Goal: Transaction & Acquisition: Purchase product/service

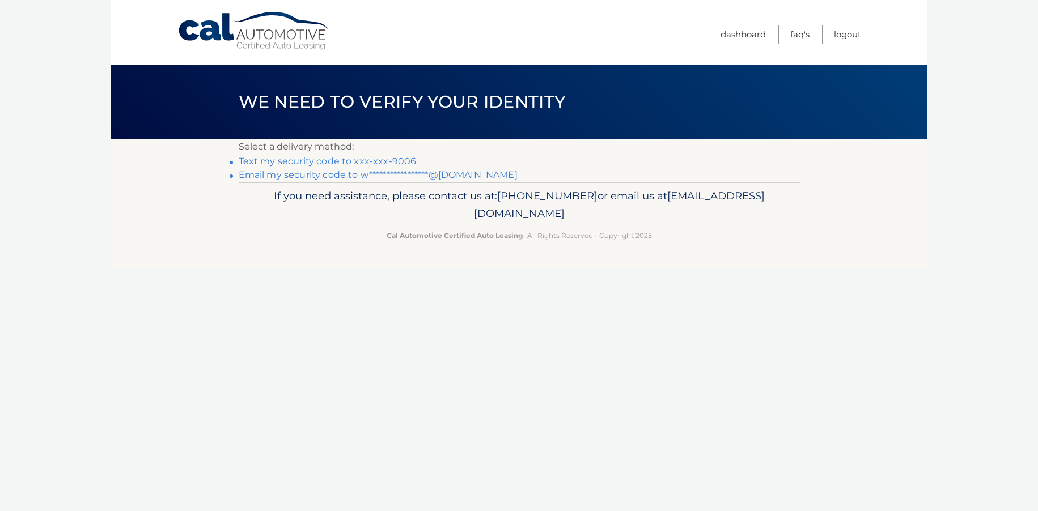
click at [362, 160] on link "Text my security code to xxx-xxx-9006" at bounding box center [328, 161] width 178 height 11
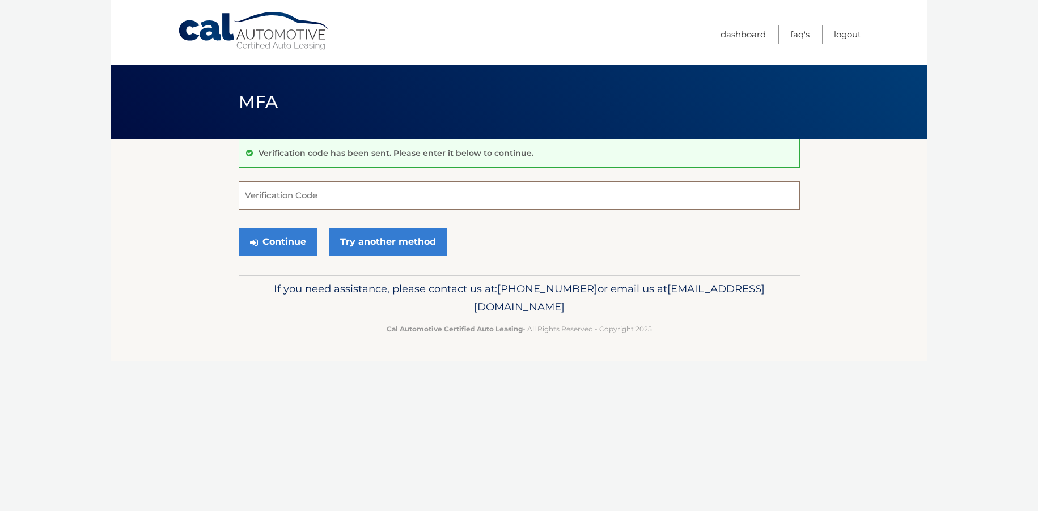
click at [340, 189] on input "Verification Code" at bounding box center [519, 195] width 561 height 28
type input "052569"
click at [299, 244] on button "Continue" at bounding box center [278, 242] width 79 height 28
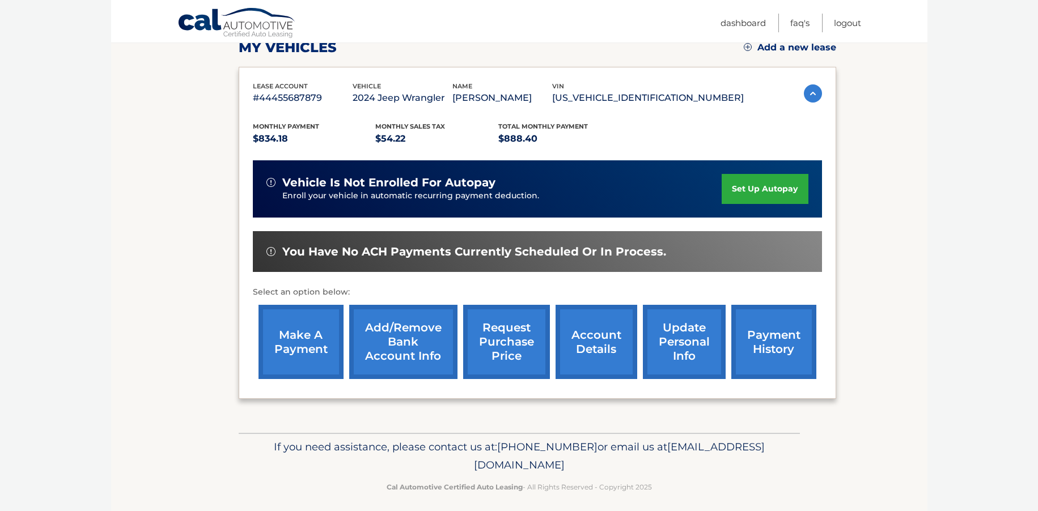
scroll to position [171, 0]
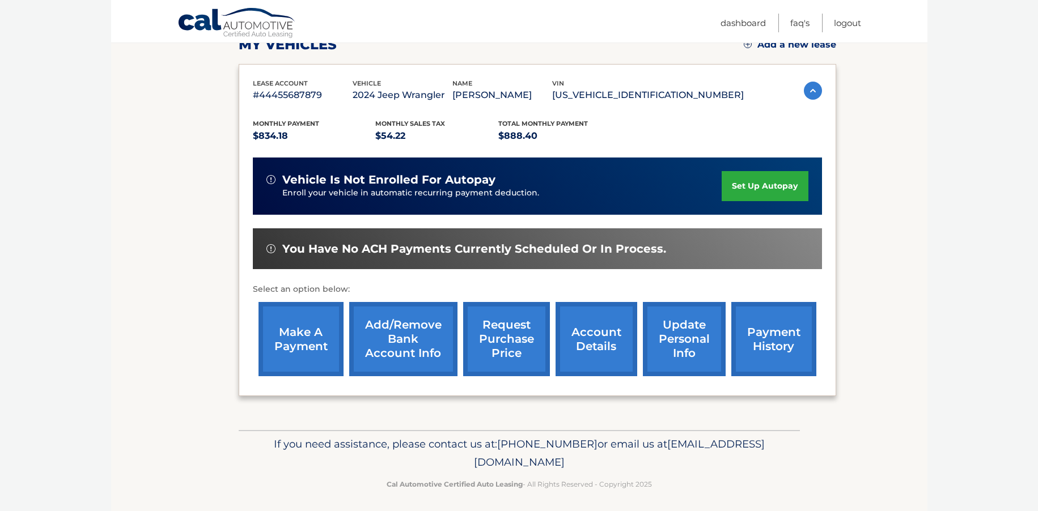
click at [318, 326] on link "make a payment" at bounding box center [300, 339] width 85 height 74
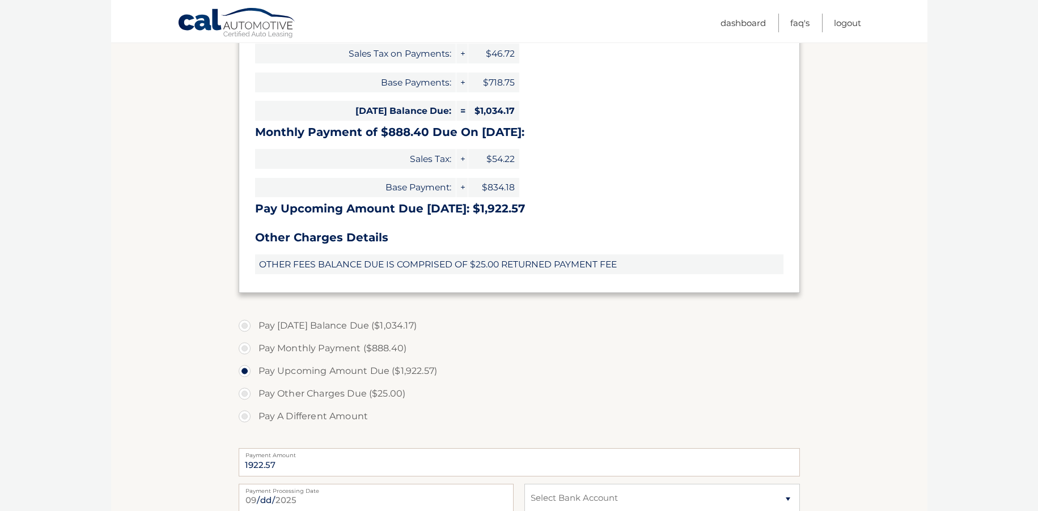
scroll to position [271, 0]
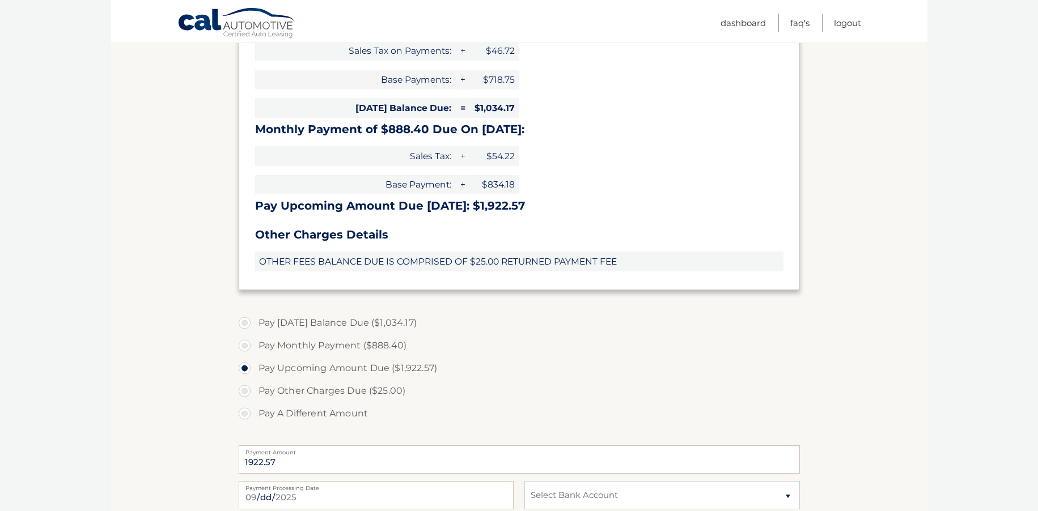
click at [243, 411] on label "Pay A Different Amount" at bounding box center [519, 413] width 561 height 23
click at [243, 411] on input "Pay A Different Amount" at bounding box center [248, 411] width 11 height 18
radio input "true"
click at [300, 453] on input "Payment Amount" at bounding box center [519, 459] width 561 height 28
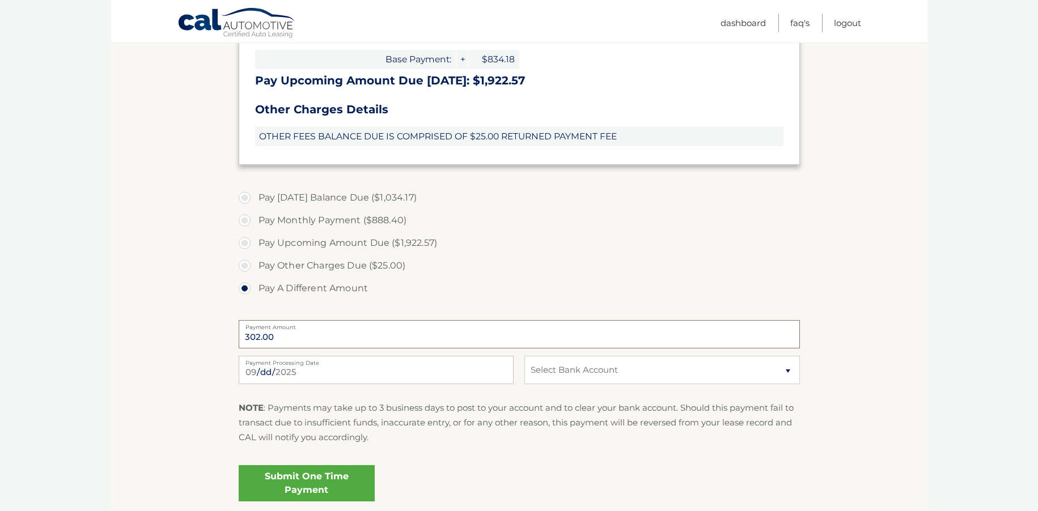
scroll to position [409, 0]
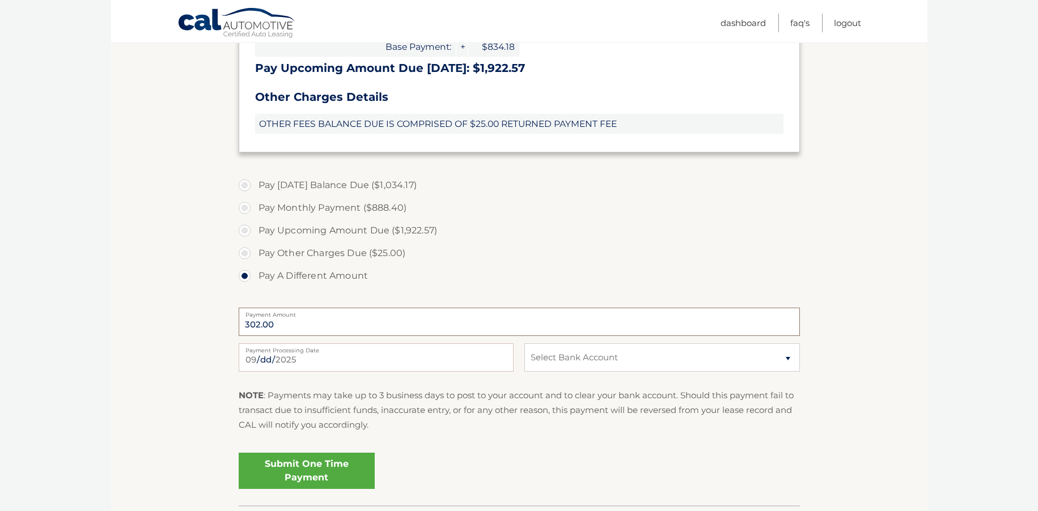
type input "302.00"
select select "YzJhOTViMDQtMzc3ZC00MzMxLTllYWQtYWE1Mzc4ZTEzNzk4"
click at [316, 464] on link "Submit One Time Payment" at bounding box center [307, 471] width 136 height 36
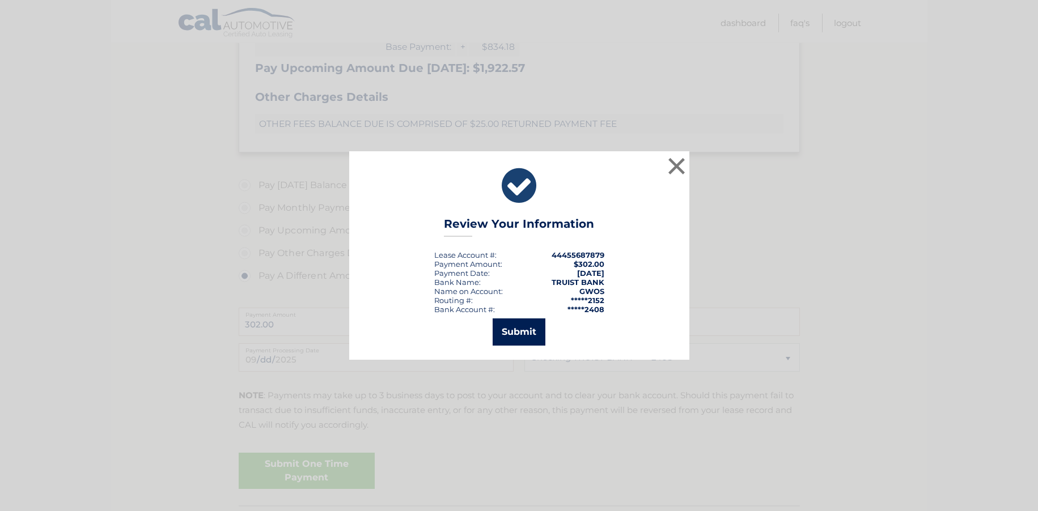
click at [529, 332] on button "Submit" at bounding box center [518, 331] width 53 height 27
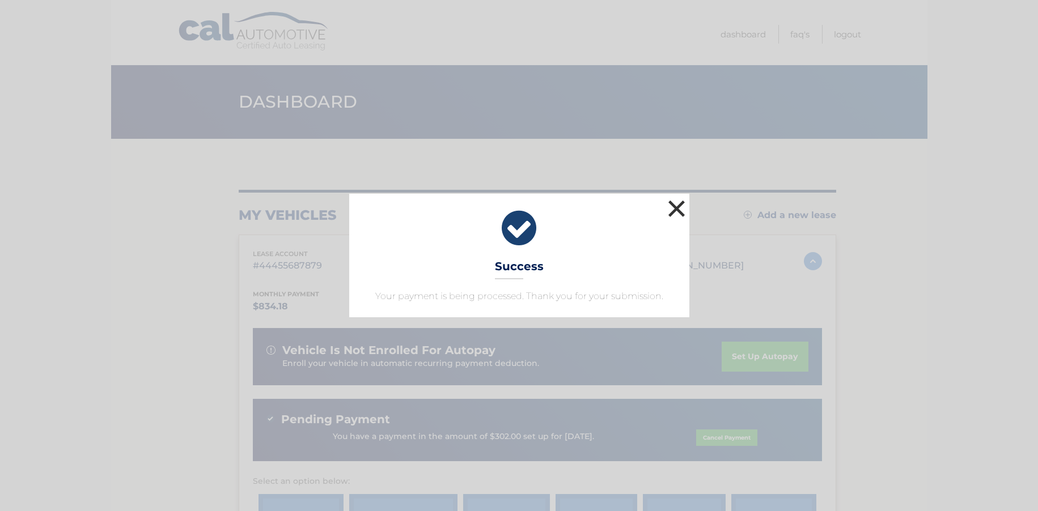
click at [675, 211] on button "×" at bounding box center [676, 208] width 23 height 23
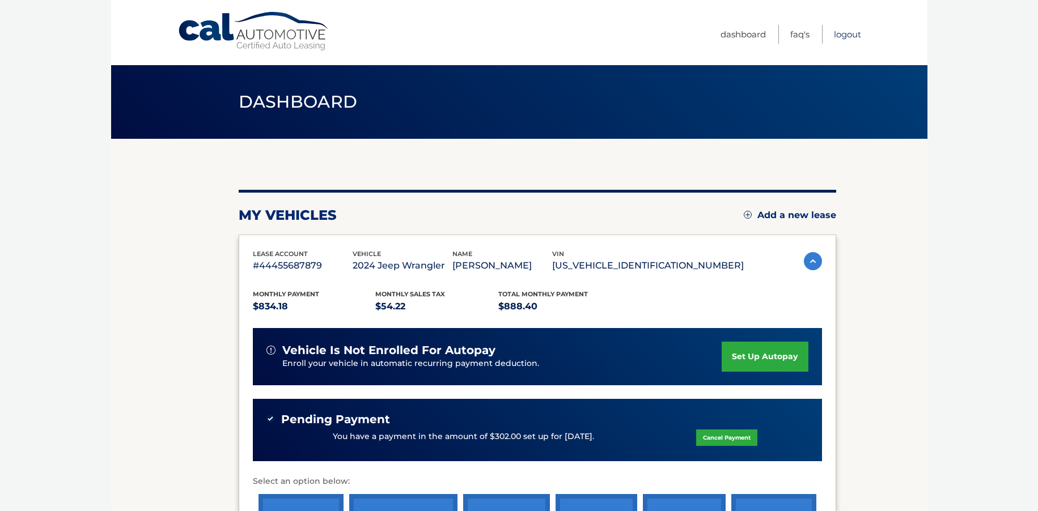
click at [849, 37] on link "Logout" at bounding box center [847, 34] width 27 height 19
